Goal: Transaction & Acquisition: Purchase product/service

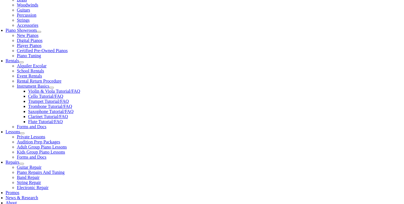
scroll to position [149, 0]
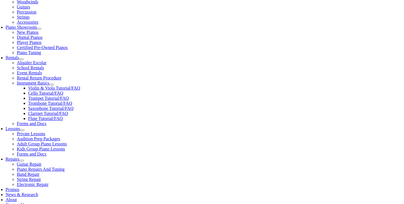
type input "1"
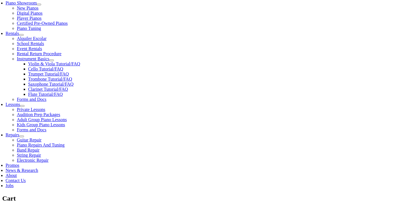
scroll to position [184, 0]
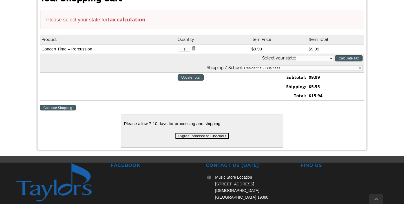
scroll to position [174, 0]
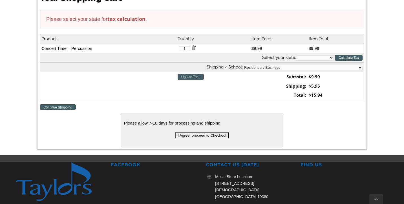
select select "PA"
click at [183, 137] on input "I Agree, proceed to Checkout" at bounding box center [201, 135] width 53 height 6
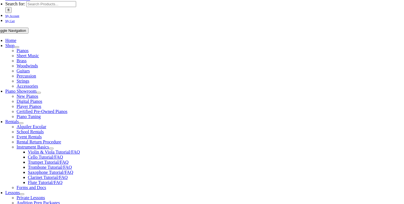
scroll to position [85, 0]
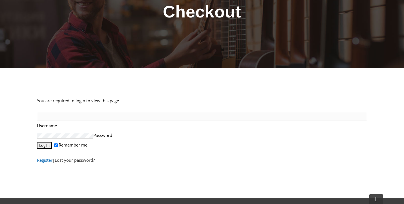
click at [44, 161] on link "Register" at bounding box center [44, 160] width 15 height 6
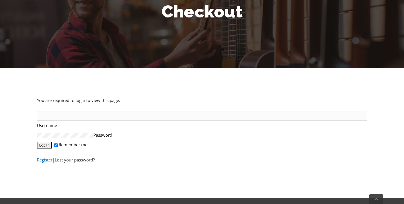
click at [50, 163] on link "Register" at bounding box center [44, 160] width 15 height 6
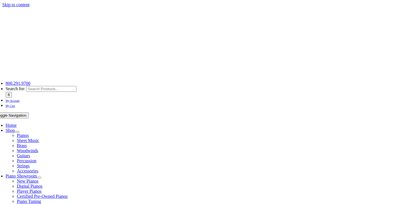
select select "PA"
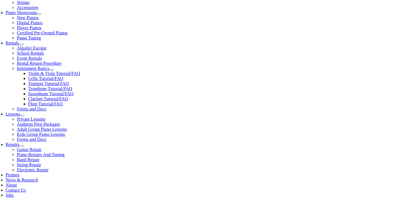
scroll to position [161, 0]
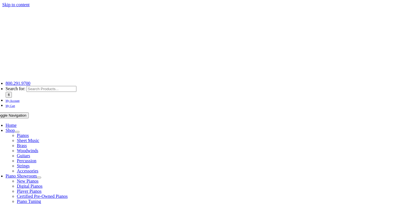
select select
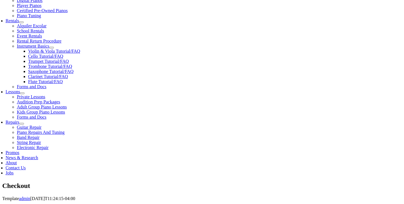
scroll to position [190, 0]
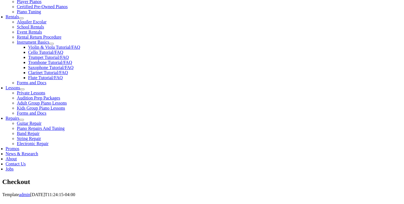
type input "Seema"
type input "Patel"
type input "248 Rushley Way"
type input "Media"
select select "PA"
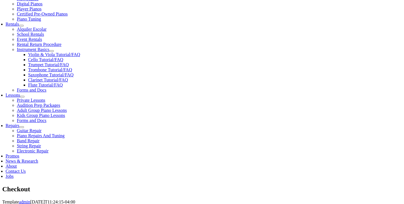
scroll to position [182, 0]
type input "19063"
select select "visa"
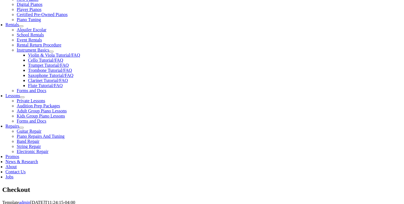
type input "4147400454721919"
select select "01"
select select "2030"
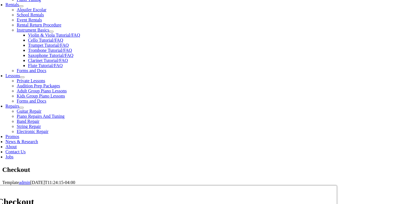
scroll to position [205, 0]
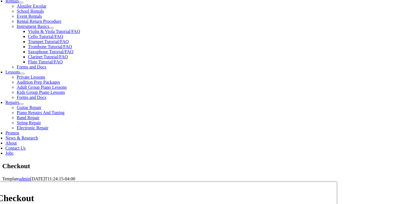
type input "946"
type input "2152925896"
type input "seemampt@gmail.com"
